Goal: Task Accomplishment & Management: Use online tool/utility

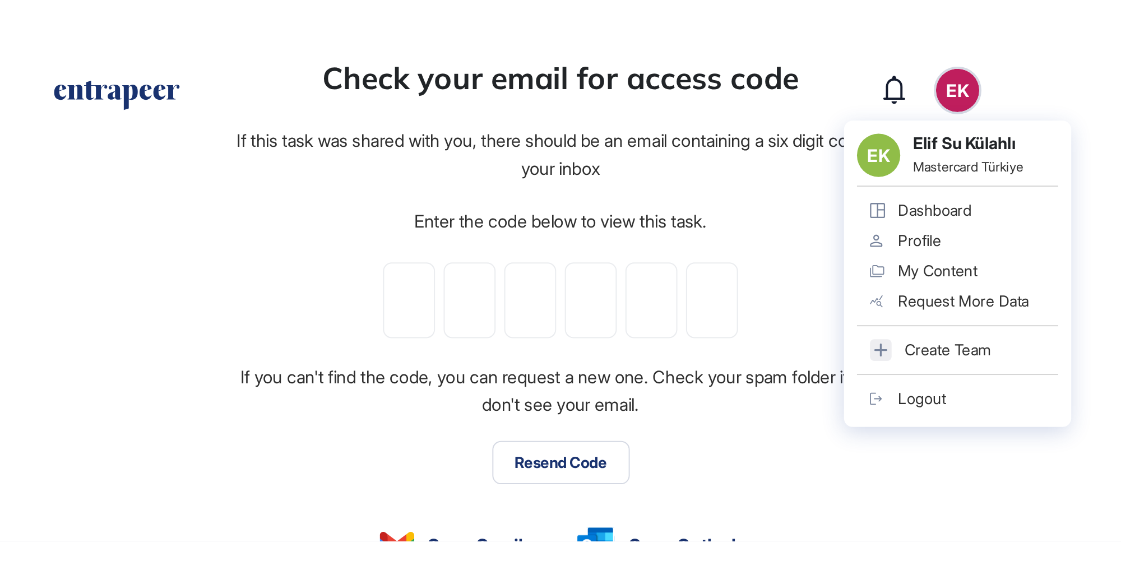
scroll to position [574, 1121]
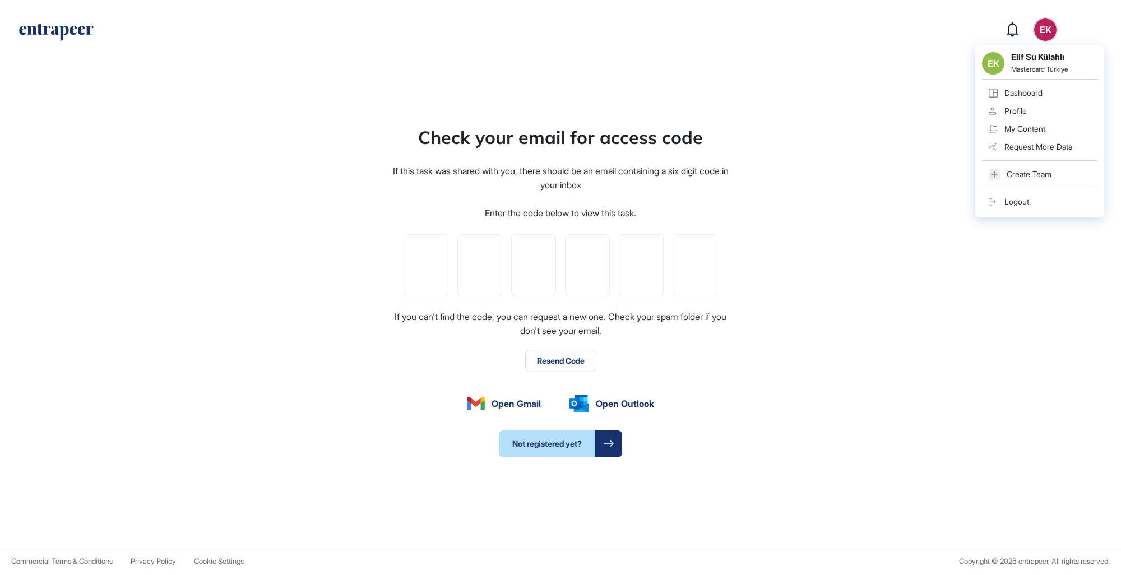
click at [428, 260] on input "tel" at bounding box center [426, 265] width 45 height 62
type input "*"
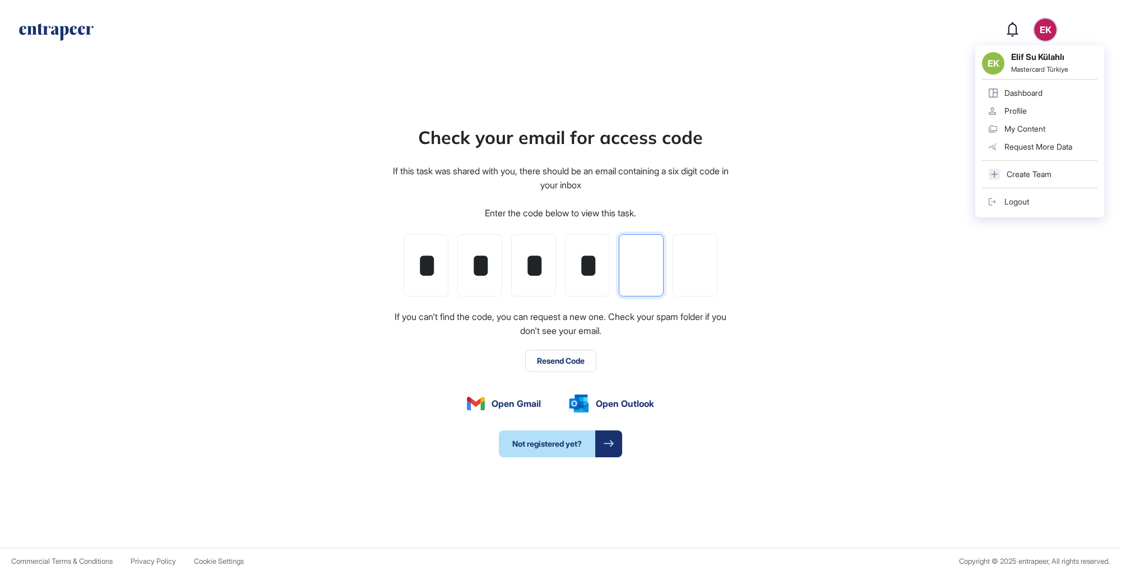
type input "*"
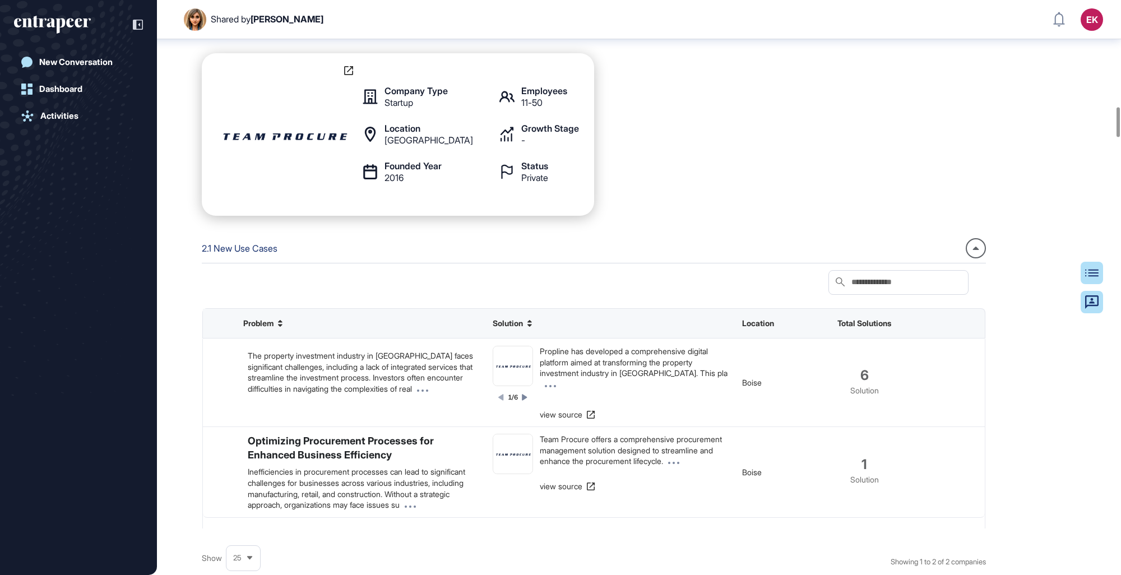
scroll to position [2066, 0]
